Goal: Book appointment/travel/reservation

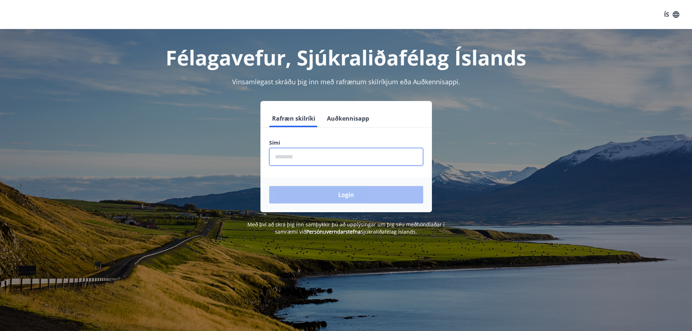
click at [312, 155] on input "phone" at bounding box center [346, 157] width 154 height 18
type input "********"
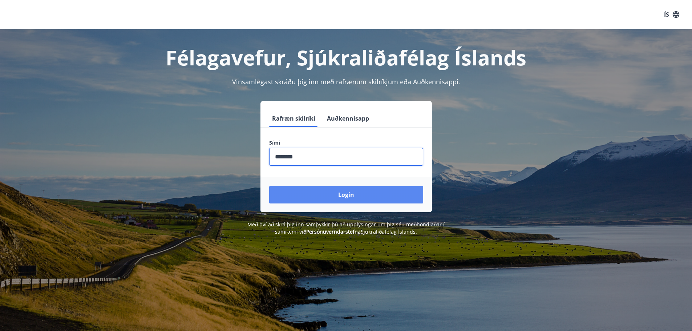
click at [359, 189] on button "Login" at bounding box center [346, 194] width 154 height 17
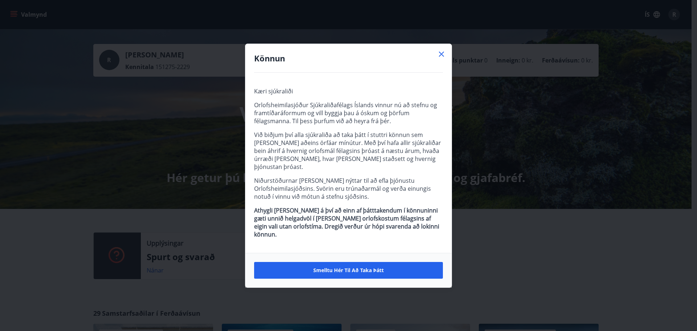
click at [444, 58] on icon at bounding box center [441, 54] width 9 height 9
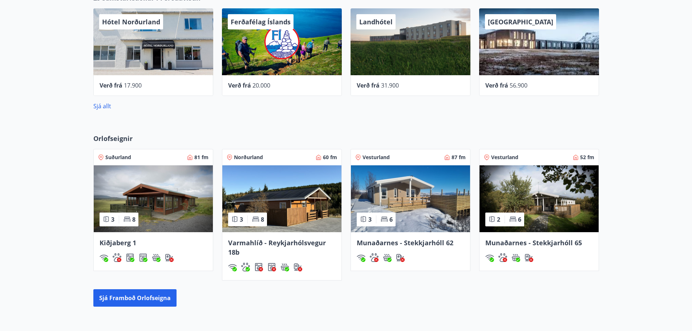
scroll to position [316, 0]
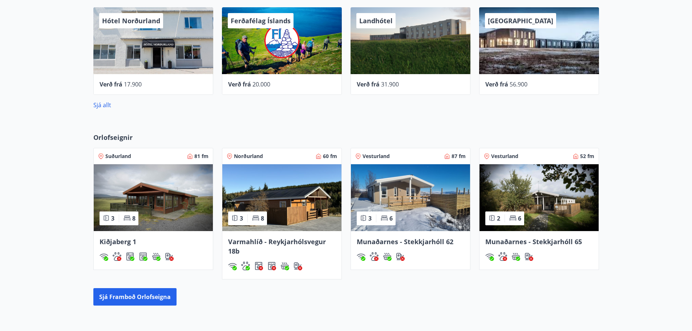
click at [124, 156] on span "Suðurland" at bounding box center [118, 156] width 26 height 7
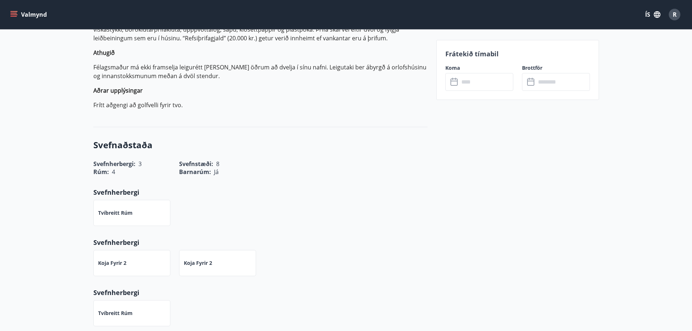
scroll to position [254, 0]
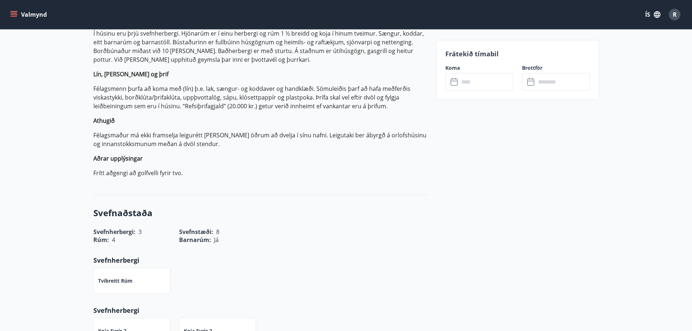
click at [455, 84] on icon at bounding box center [454, 82] width 9 height 9
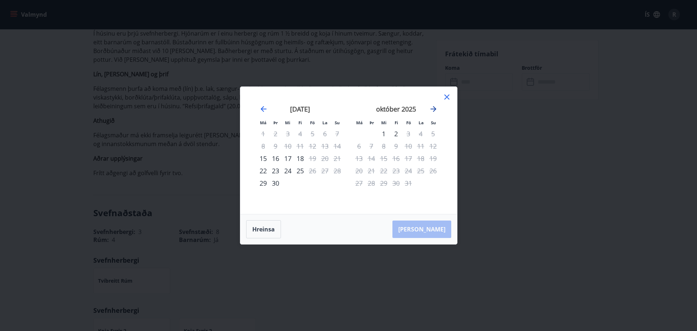
click at [435, 110] on icon "Move forward to switch to the next month." at bounding box center [434, 109] width 6 height 6
click at [409, 147] on div "12" at bounding box center [408, 146] width 12 height 12
click at [447, 99] on icon at bounding box center [447, 97] width 9 height 9
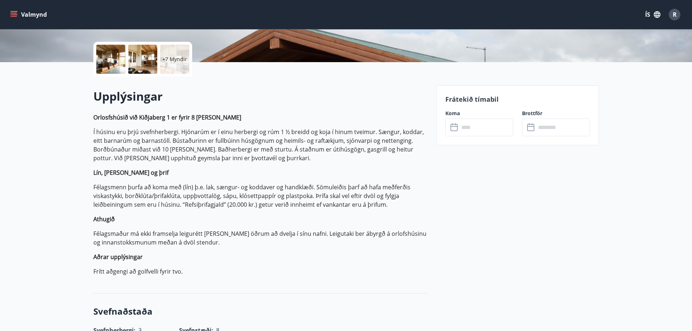
scroll to position [0, 0]
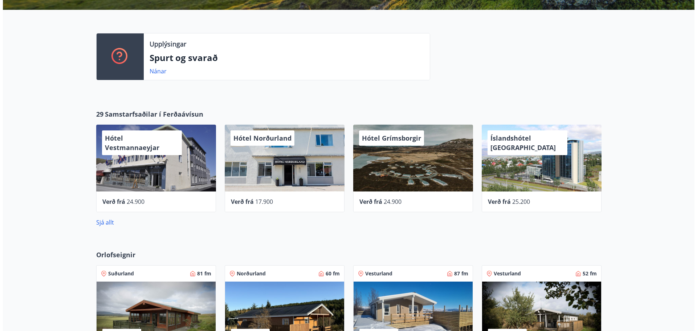
scroll to position [241, 0]
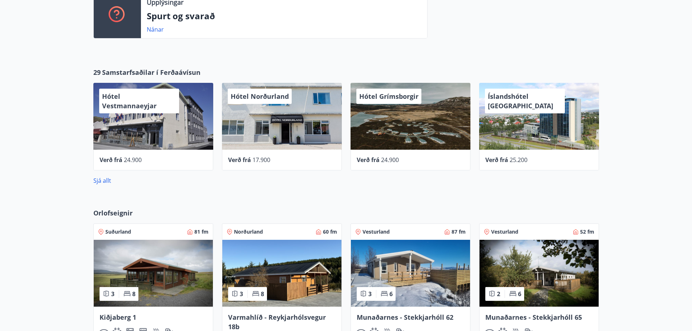
click at [399, 100] on span "Hótel Grímsborgir" at bounding box center [388, 96] width 59 height 9
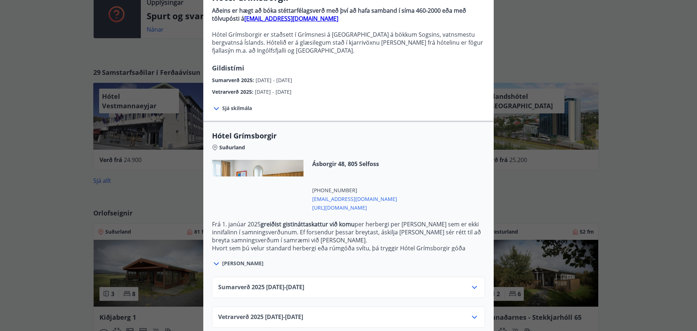
scroll to position [84, 0]
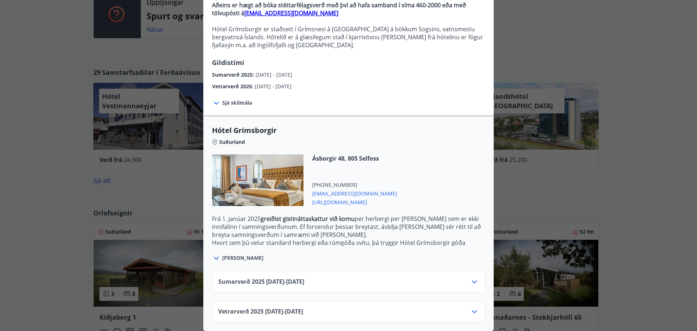
click at [474, 307] on icon at bounding box center [474, 311] width 9 height 9
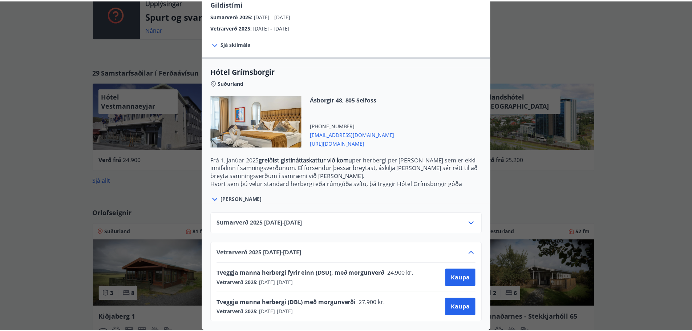
scroll to position [0, 0]
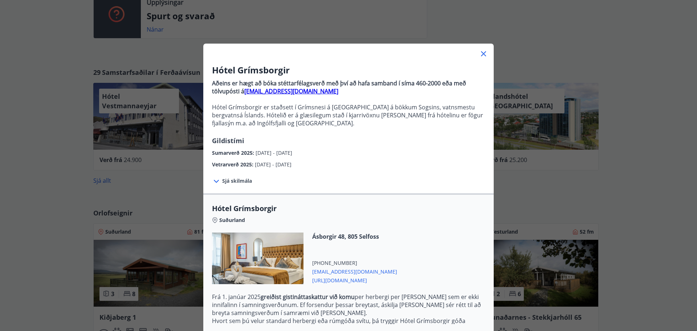
drag, startPoint x: 691, startPoint y: 233, endPoint x: 690, endPoint y: 215, distance: 18.2
click at [690, 215] on div "Hótel Grímsborgir Aðeins er hægt að bóka stéttarfélagsverð með því að hafa samb…" at bounding box center [348, 165] width 697 height 331
click at [482, 54] on icon at bounding box center [483, 53] width 9 height 9
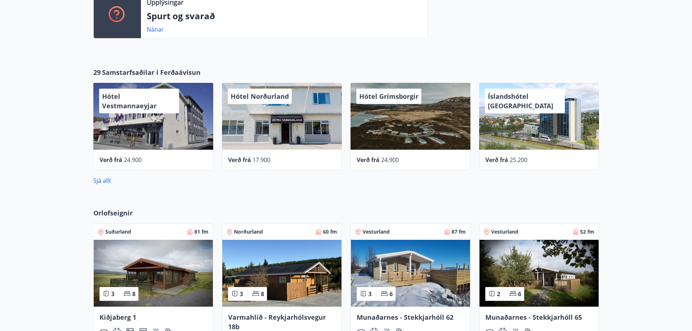
click at [514, 230] on span "Vesturland" at bounding box center [504, 231] width 27 height 7
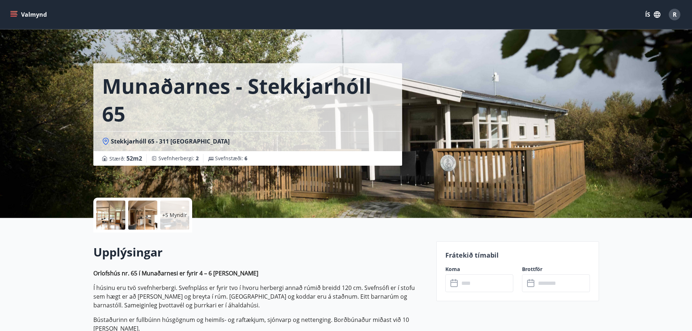
click at [112, 217] on div at bounding box center [110, 214] width 29 height 29
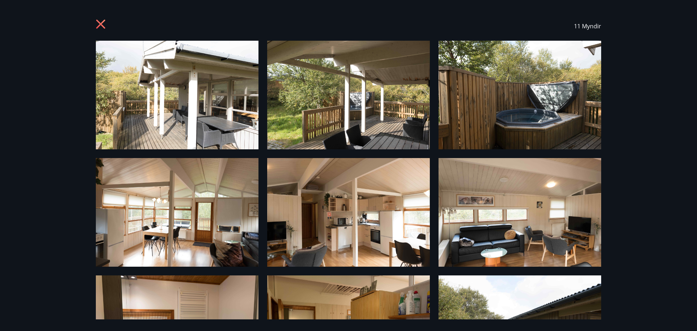
click at [182, 113] on img at bounding box center [177, 95] width 163 height 109
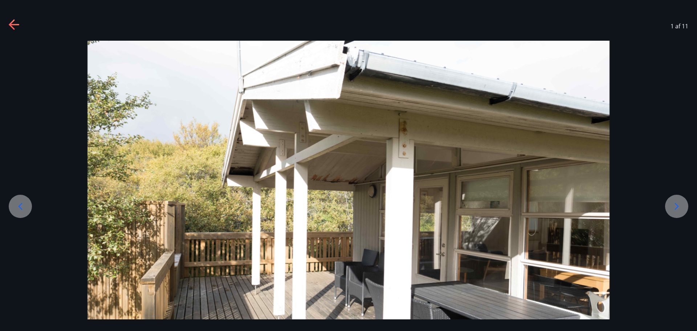
click at [680, 204] on icon at bounding box center [677, 206] width 12 height 12
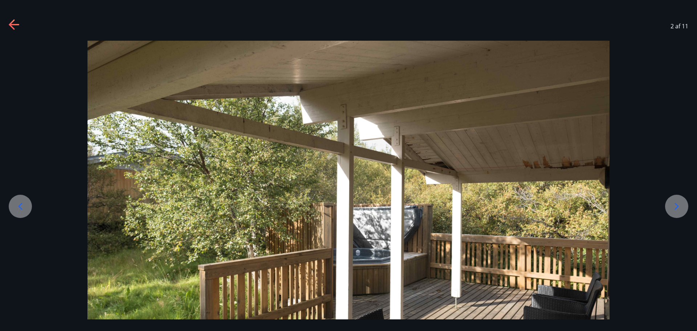
click at [680, 204] on icon at bounding box center [677, 206] width 12 height 12
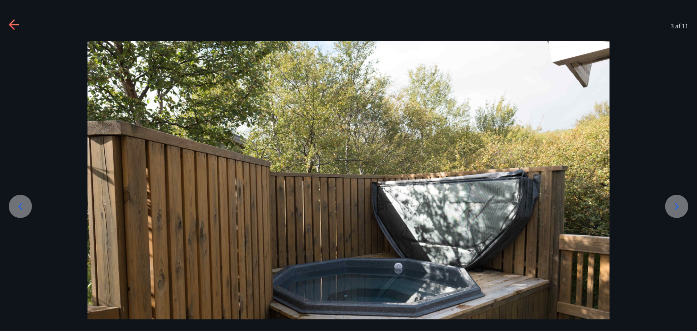
click at [680, 204] on icon at bounding box center [677, 206] width 12 height 12
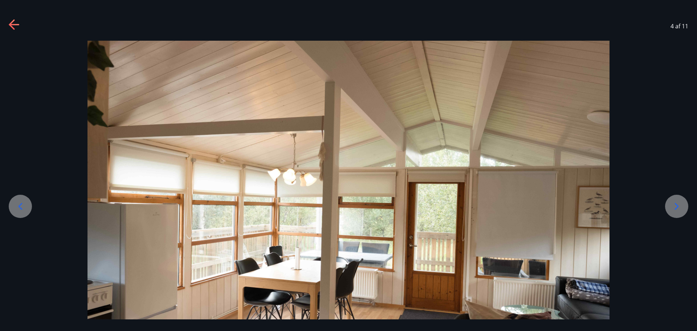
click at [680, 204] on icon at bounding box center [677, 206] width 12 height 12
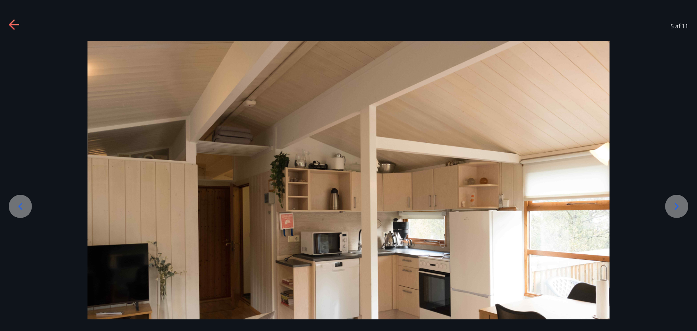
click at [680, 204] on icon at bounding box center [677, 206] width 12 height 12
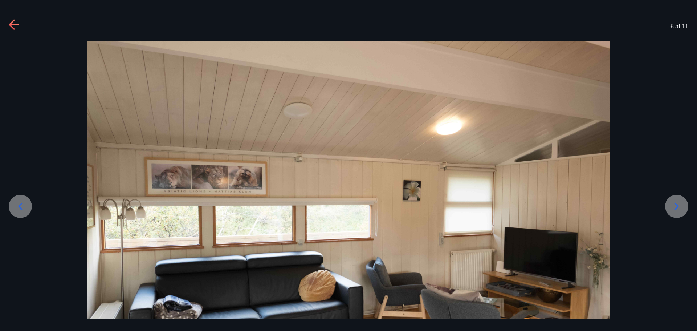
click at [680, 204] on icon at bounding box center [677, 206] width 12 height 12
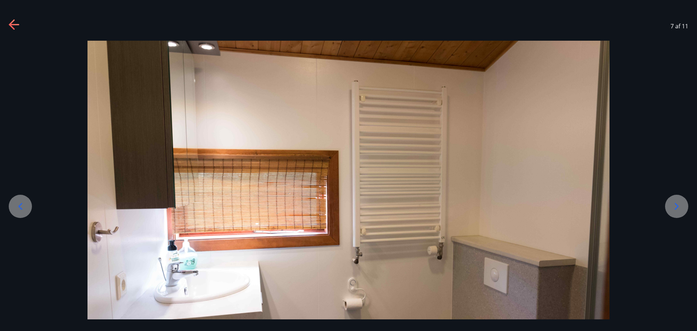
click at [680, 204] on icon at bounding box center [677, 206] width 12 height 12
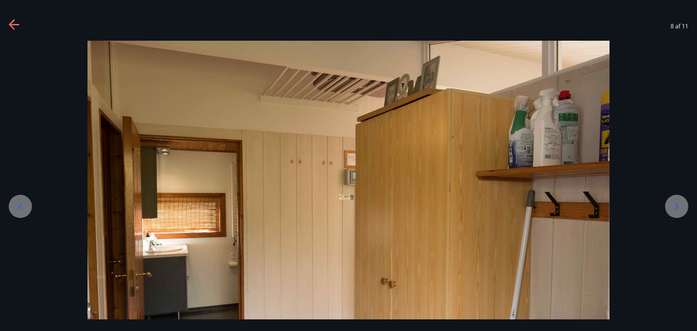
click at [680, 204] on icon at bounding box center [677, 206] width 12 height 12
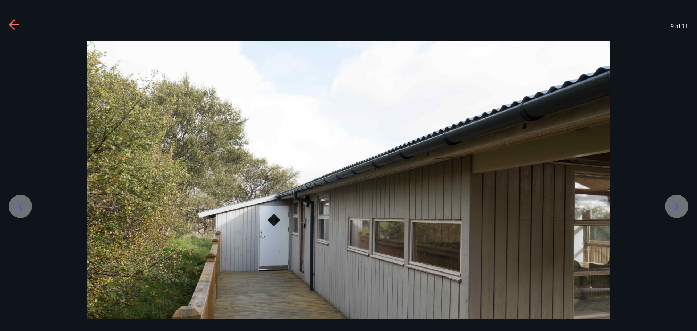
click at [680, 204] on icon at bounding box center [677, 206] width 12 height 12
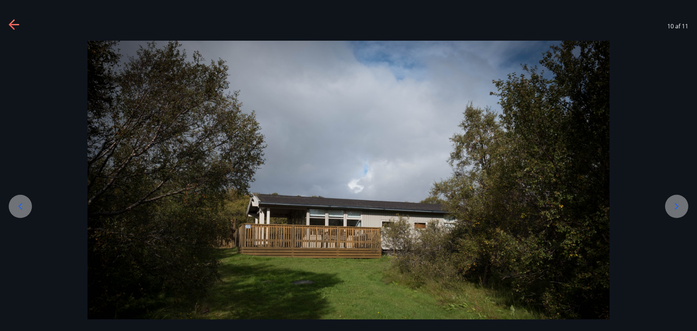
click at [680, 204] on icon at bounding box center [677, 206] width 12 height 12
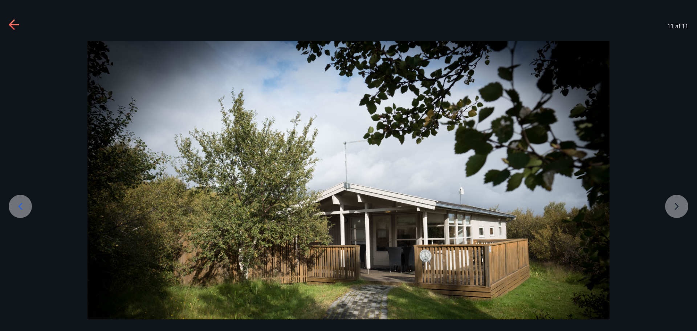
click at [680, 204] on div at bounding box center [348, 215] width 697 height 348
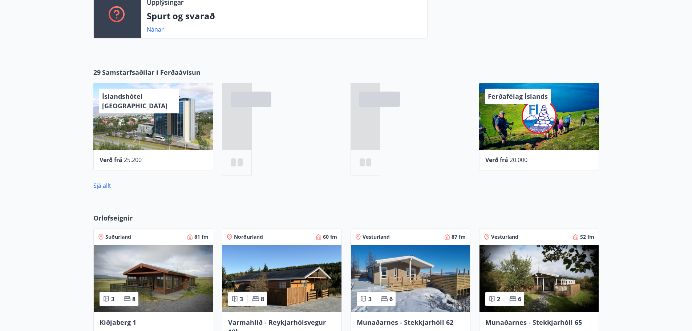
scroll to position [274, 0]
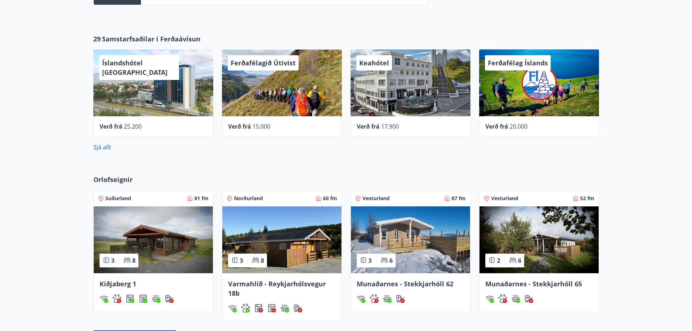
click at [421, 242] on img at bounding box center [410, 239] width 119 height 67
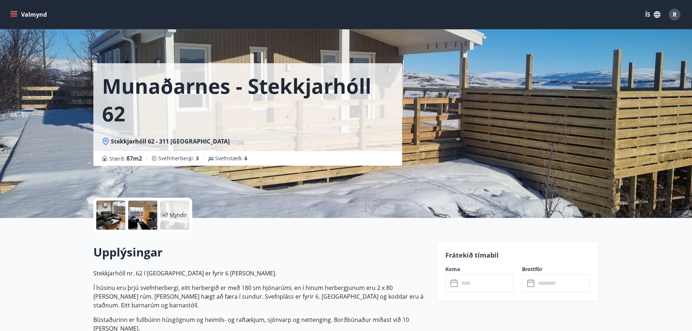
click at [113, 219] on div at bounding box center [110, 214] width 29 height 29
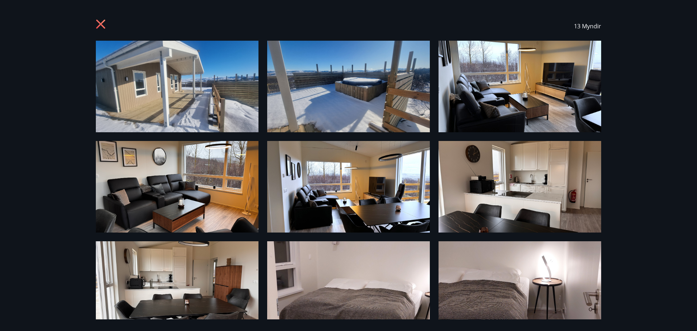
click at [219, 126] on img at bounding box center [177, 87] width 163 height 92
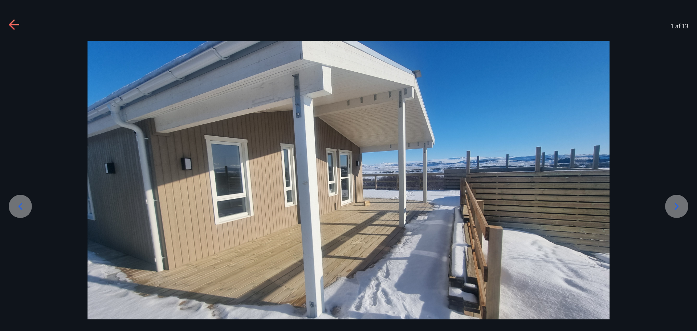
click at [676, 205] on icon at bounding box center [677, 206] width 12 height 12
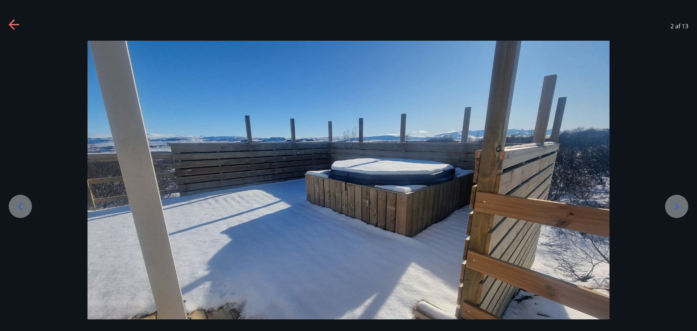
click at [676, 205] on icon at bounding box center [677, 206] width 12 height 12
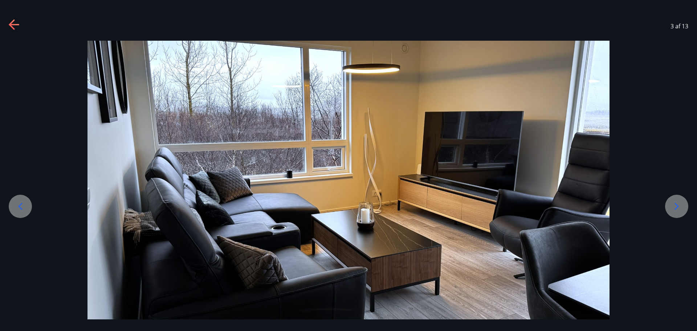
click at [676, 205] on icon at bounding box center [677, 206] width 12 height 12
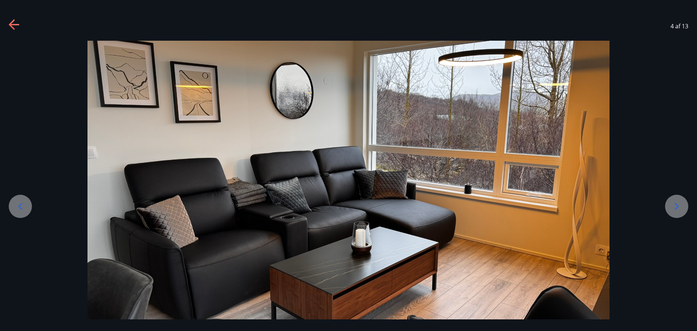
click at [676, 205] on icon at bounding box center [677, 206] width 12 height 12
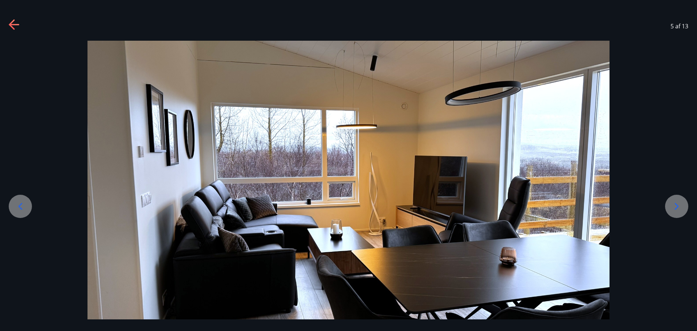
click at [676, 205] on icon at bounding box center [677, 206] width 12 height 12
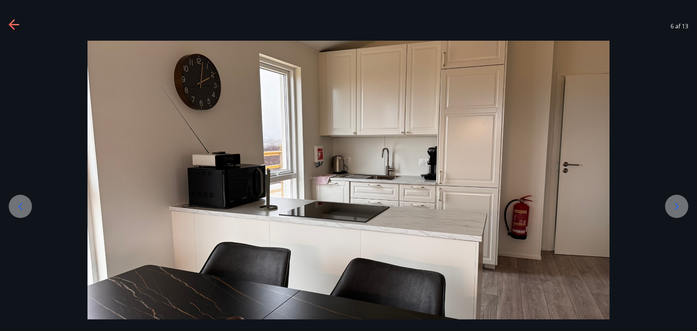
click at [676, 205] on icon at bounding box center [677, 206] width 12 height 12
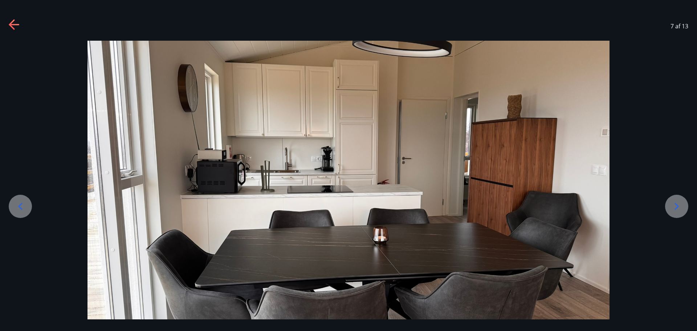
click at [676, 205] on icon at bounding box center [677, 206] width 12 height 12
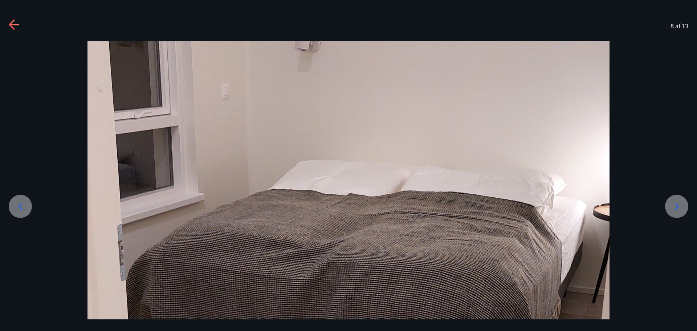
click at [676, 205] on icon at bounding box center [677, 206] width 12 height 12
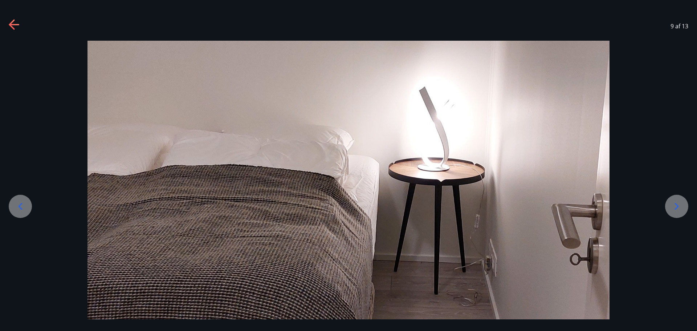
click at [676, 205] on icon at bounding box center [677, 206] width 12 height 12
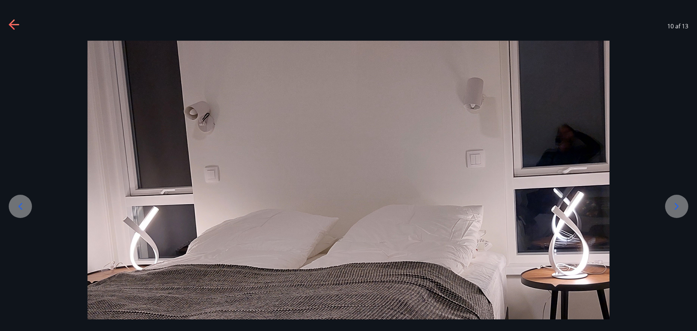
click at [676, 205] on icon at bounding box center [677, 206] width 12 height 12
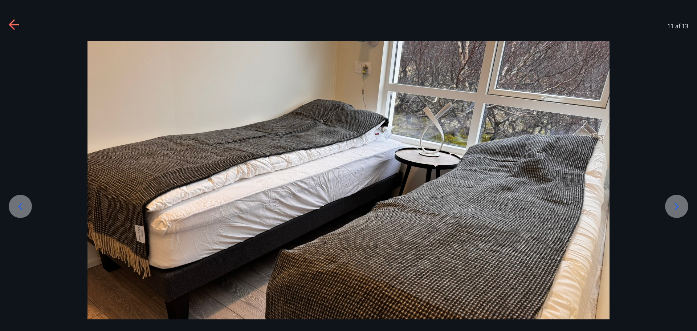
click at [676, 205] on icon at bounding box center [677, 206] width 12 height 12
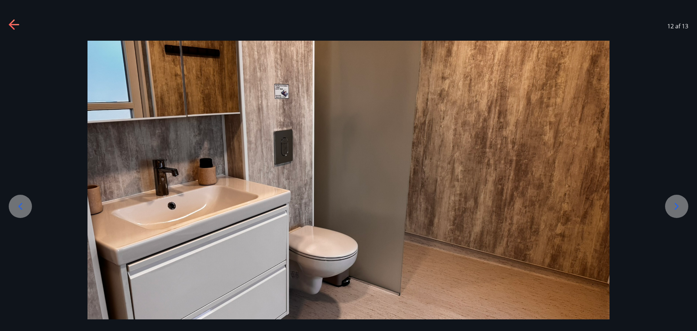
click at [676, 205] on icon at bounding box center [677, 206] width 12 height 12
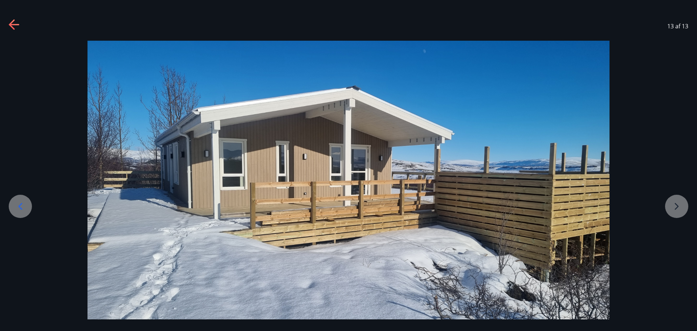
click at [685, 207] on div at bounding box center [348, 188] width 697 height 294
click at [19, 23] on icon at bounding box center [15, 25] width 12 height 12
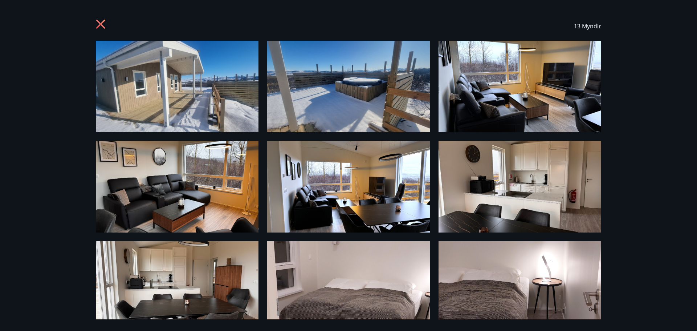
click at [100, 21] on icon at bounding box center [102, 25] width 12 height 12
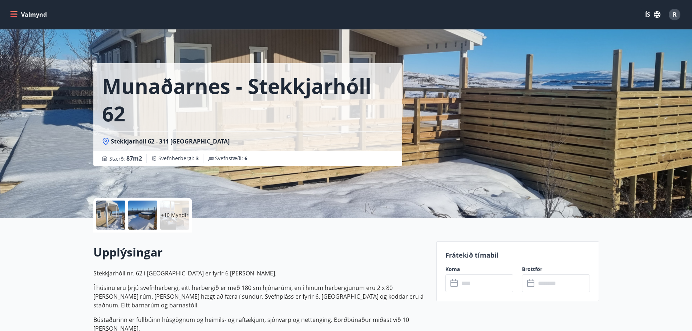
click at [453, 285] on icon at bounding box center [454, 283] width 9 height 9
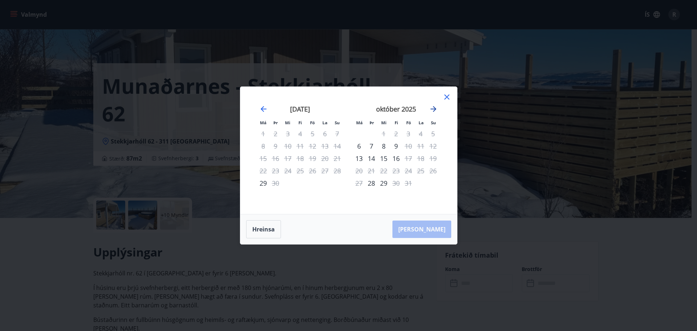
click at [434, 110] on icon "Move forward to switch to the next month." at bounding box center [433, 109] width 9 height 9
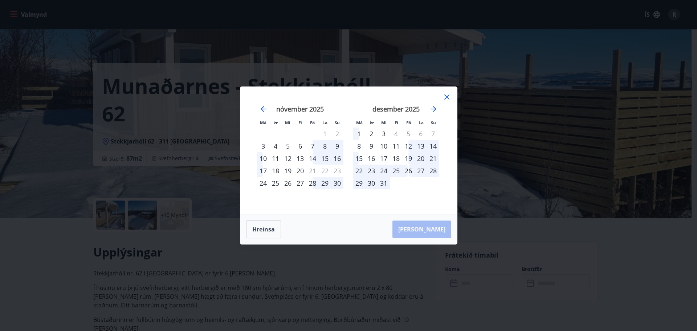
click at [409, 146] on div "12" at bounding box center [408, 146] width 12 height 12
click at [446, 95] on icon at bounding box center [447, 97] width 9 height 9
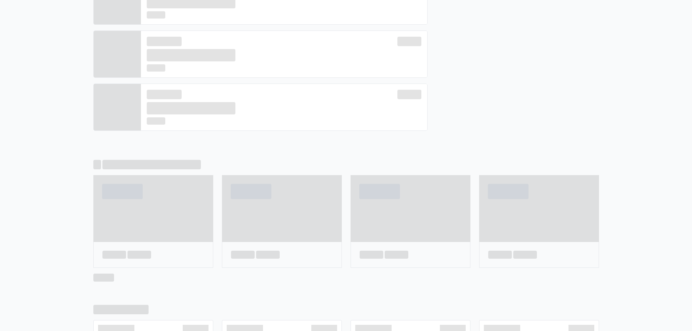
scroll to position [308, 0]
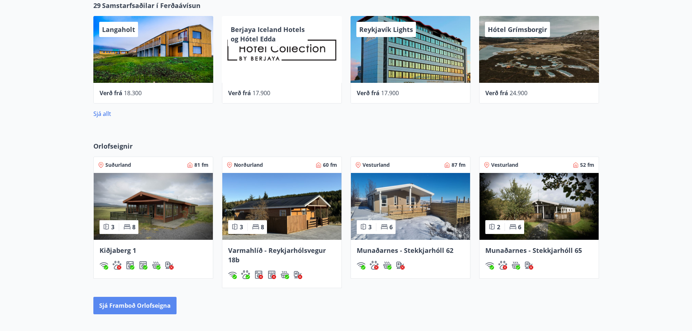
click at [126, 304] on button "Sjá framboð orlofseigna" at bounding box center [134, 305] width 83 height 17
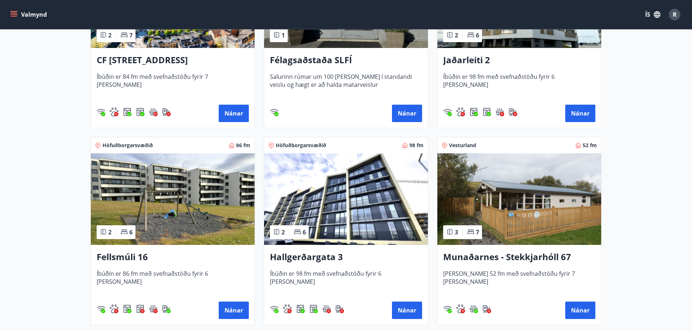
scroll to position [436, 0]
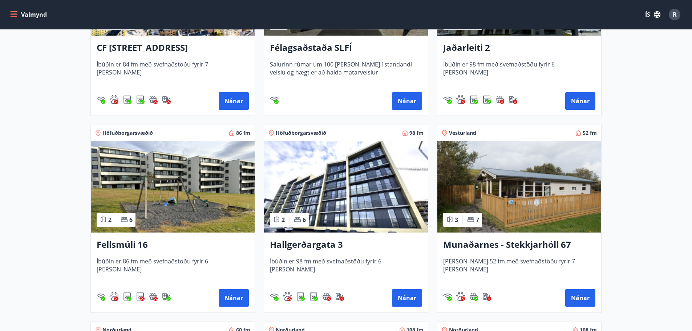
click at [523, 208] on img at bounding box center [519, 187] width 164 height 92
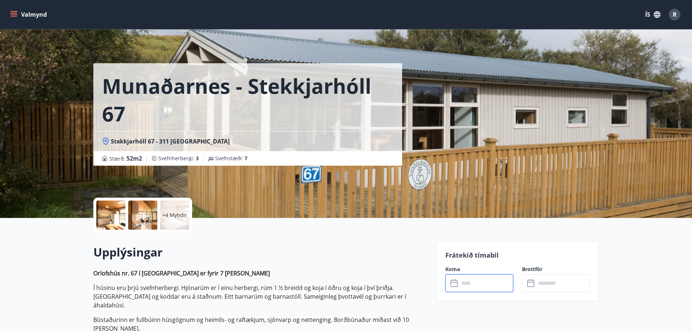
click at [471, 283] on input "text" at bounding box center [486, 283] width 54 height 18
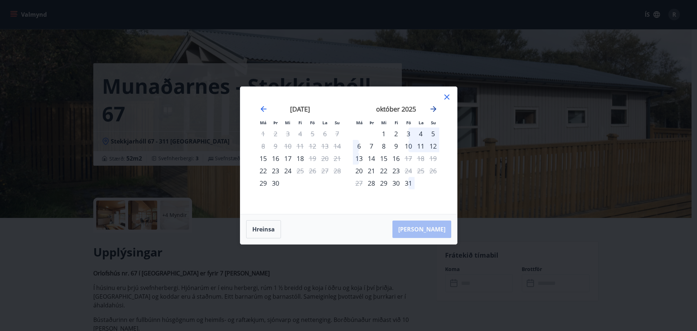
click at [433, 106] on icon "Move forward to switch to the next month." at bounding box center [433, 109] width 9 height 9
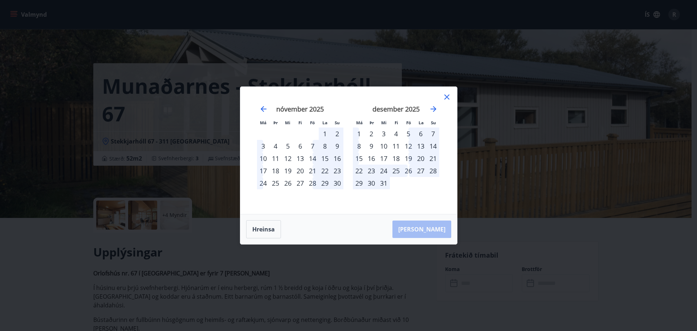
click at [444, 97] on icon at bounding box center [447, 97] width 9 height 9
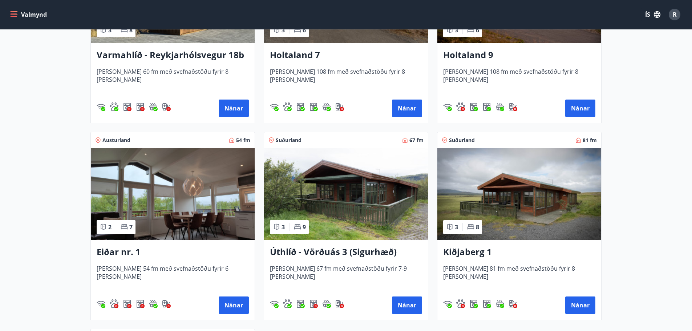
scroll to position [835, 0]
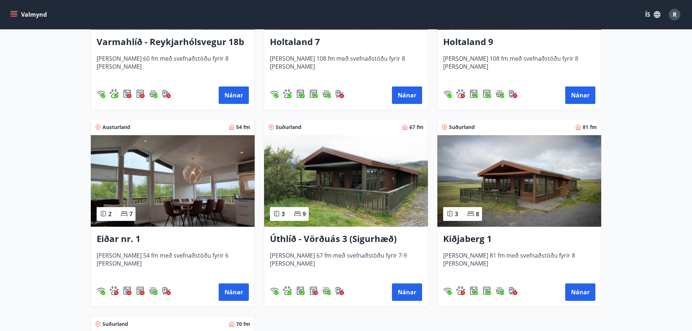
click at [344, 198] on img at bounding box center [346, 181] width 164 height 92
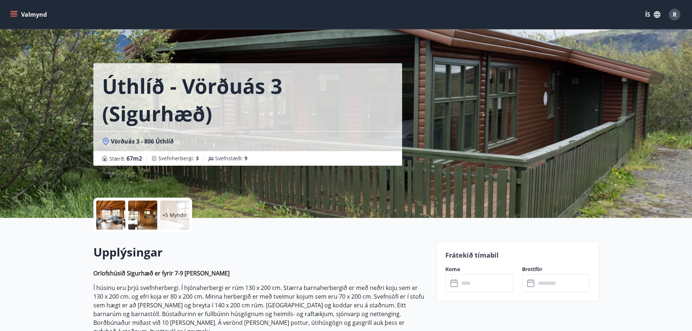
click at [470, 284] on input "text" at bounding box center [486, 283] width 54 height 18
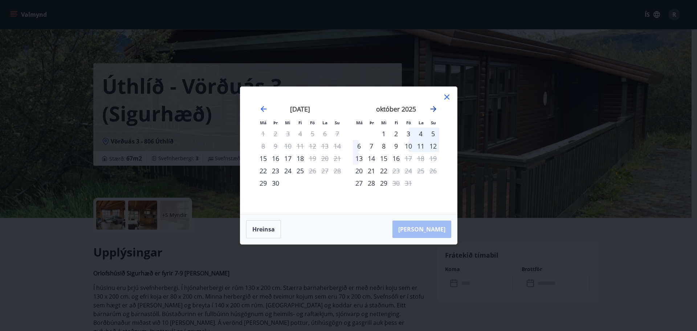
click at [432, 109] on icon "Move forward to switch to the next month." at bounding box center [434, 109] width 6 height 6
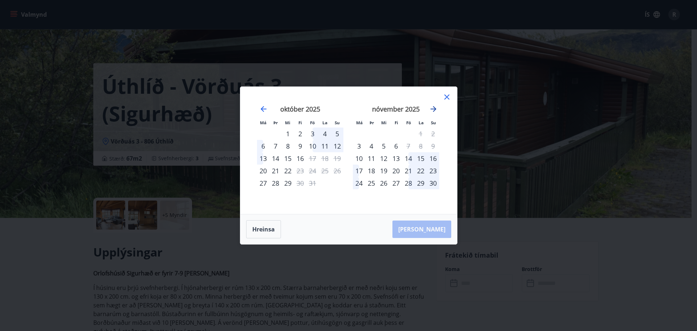
click at [432, 109] on icon "Move forward to switch to the next month." at bounding box center [434, 109] width 6 height 6
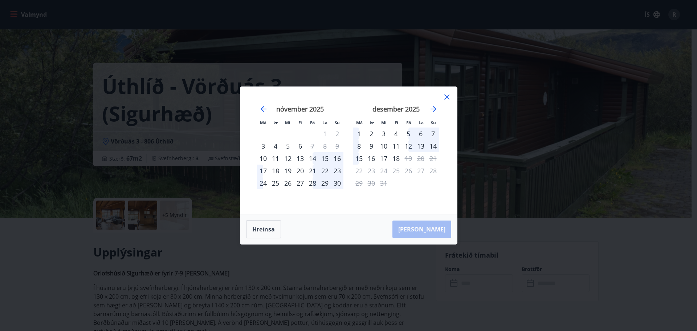
click at [448, 94] on icon at bounding box center [447, 97] width 9 height 9
